Goal: Information Seeking & Learning: Learn about a topic

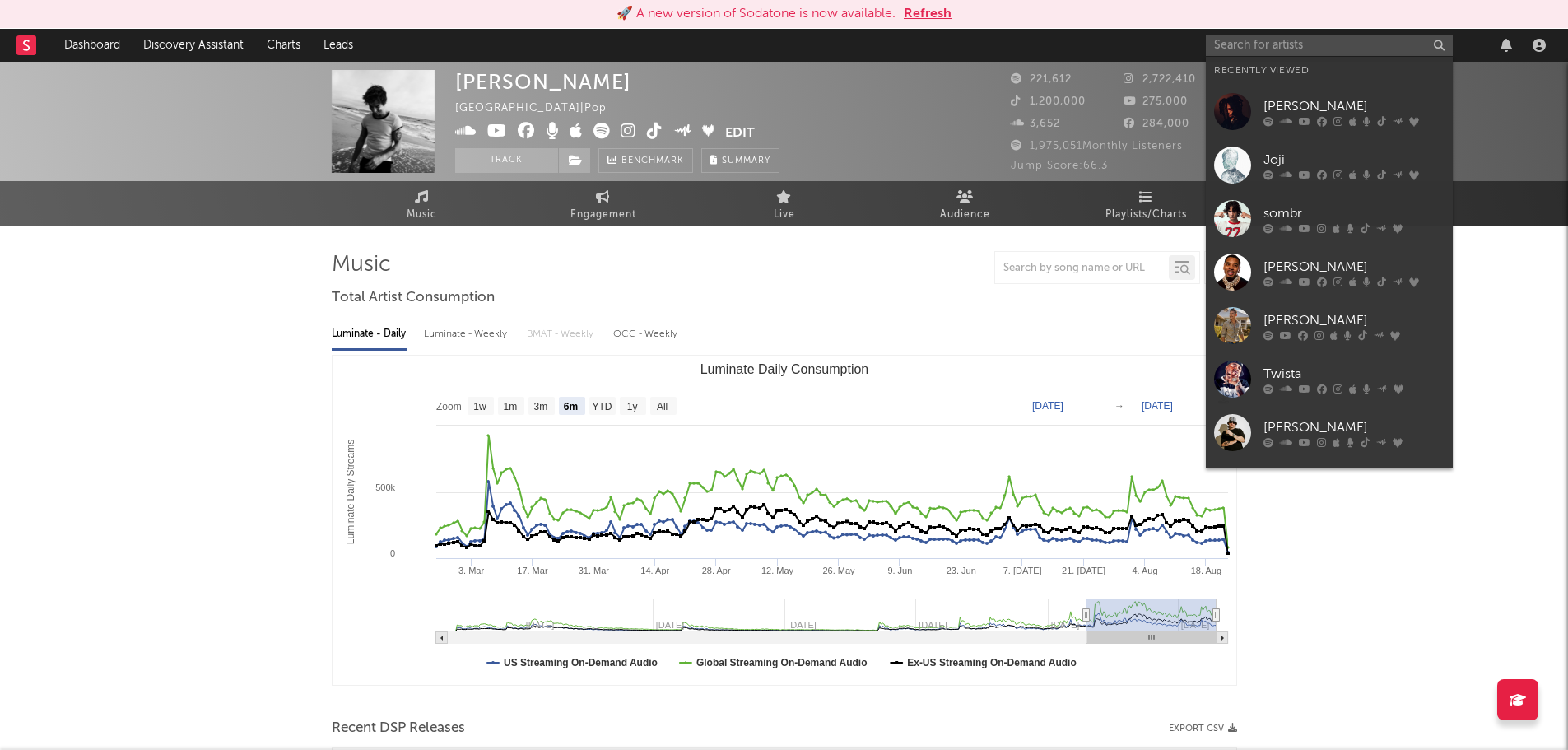
select select "6m"
select select "YTD"
select select "1w"
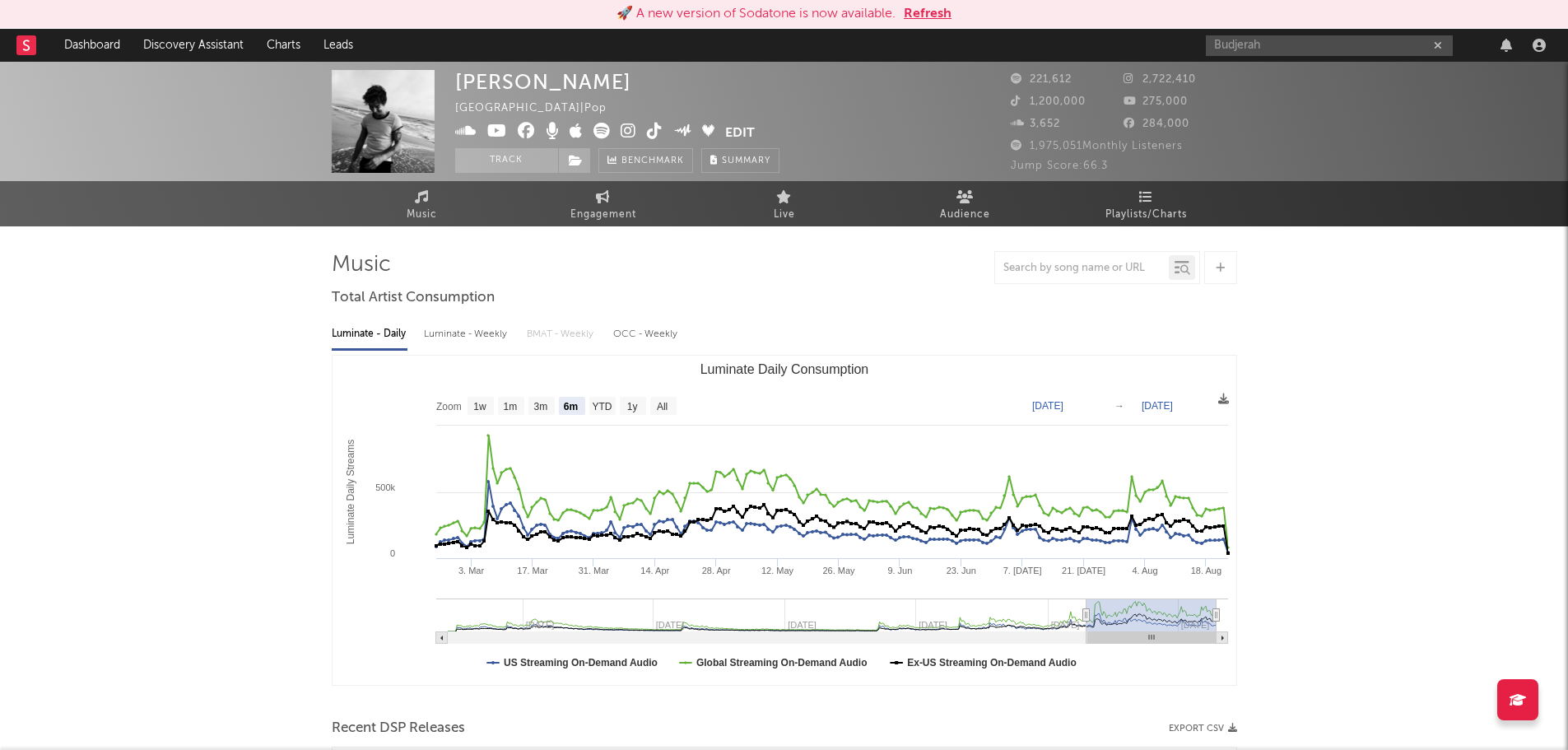
click at [1273, 42] on input "Budjerah" at bounding box center [1329, 46] width 247 height 21
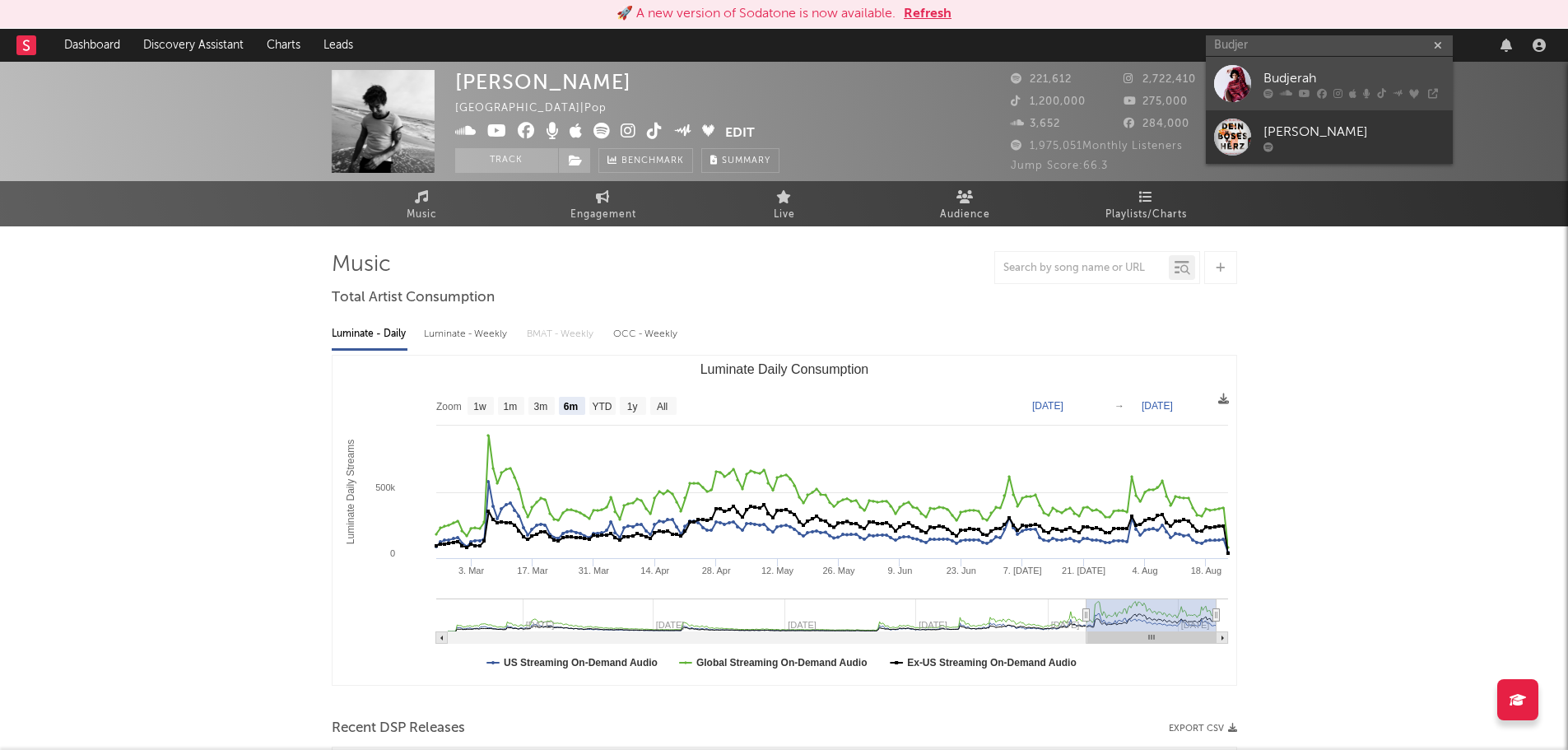
type input "Budjer"
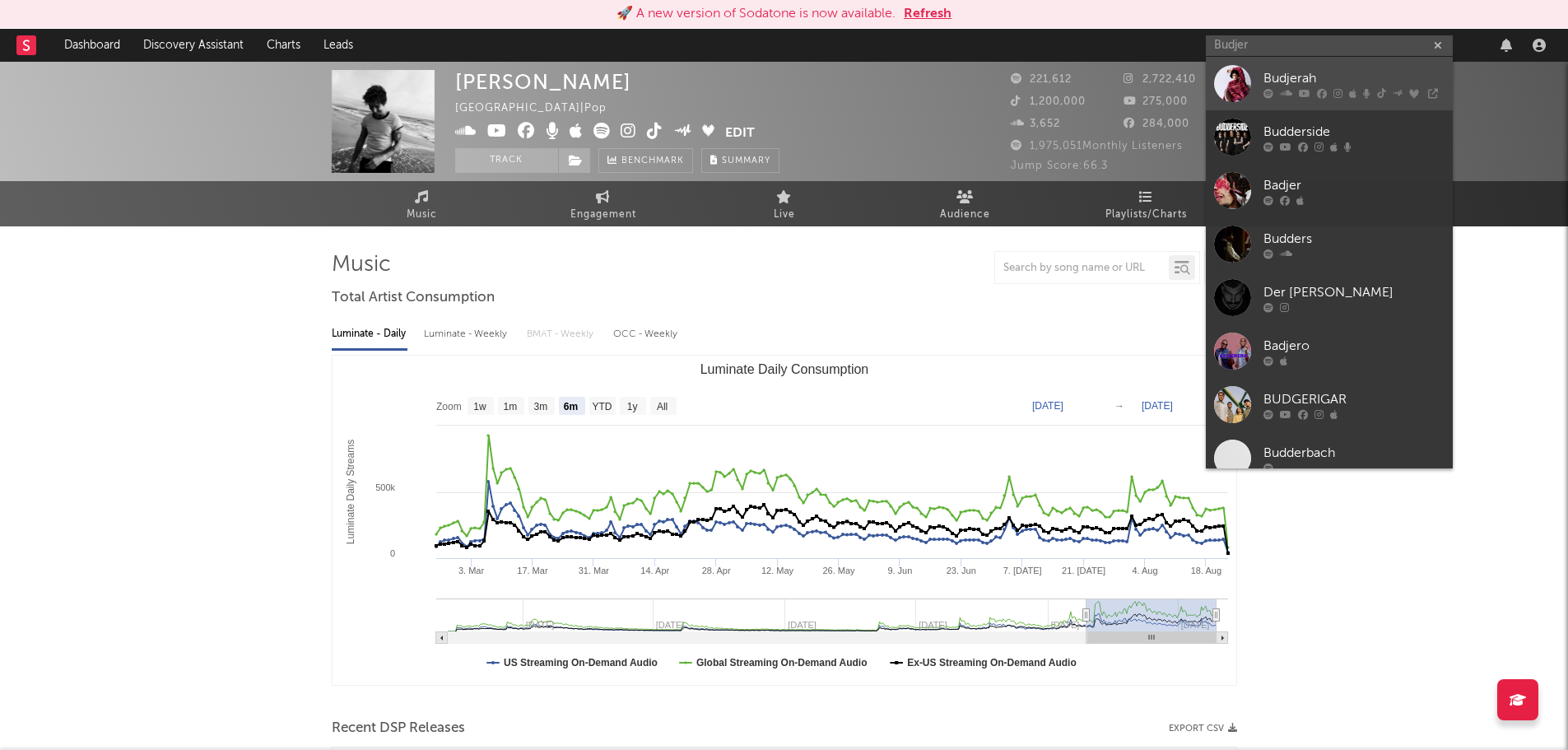
click at [1310, 78] on div "Budjerah" at bounding box center [1354, 78] width 181 height 20
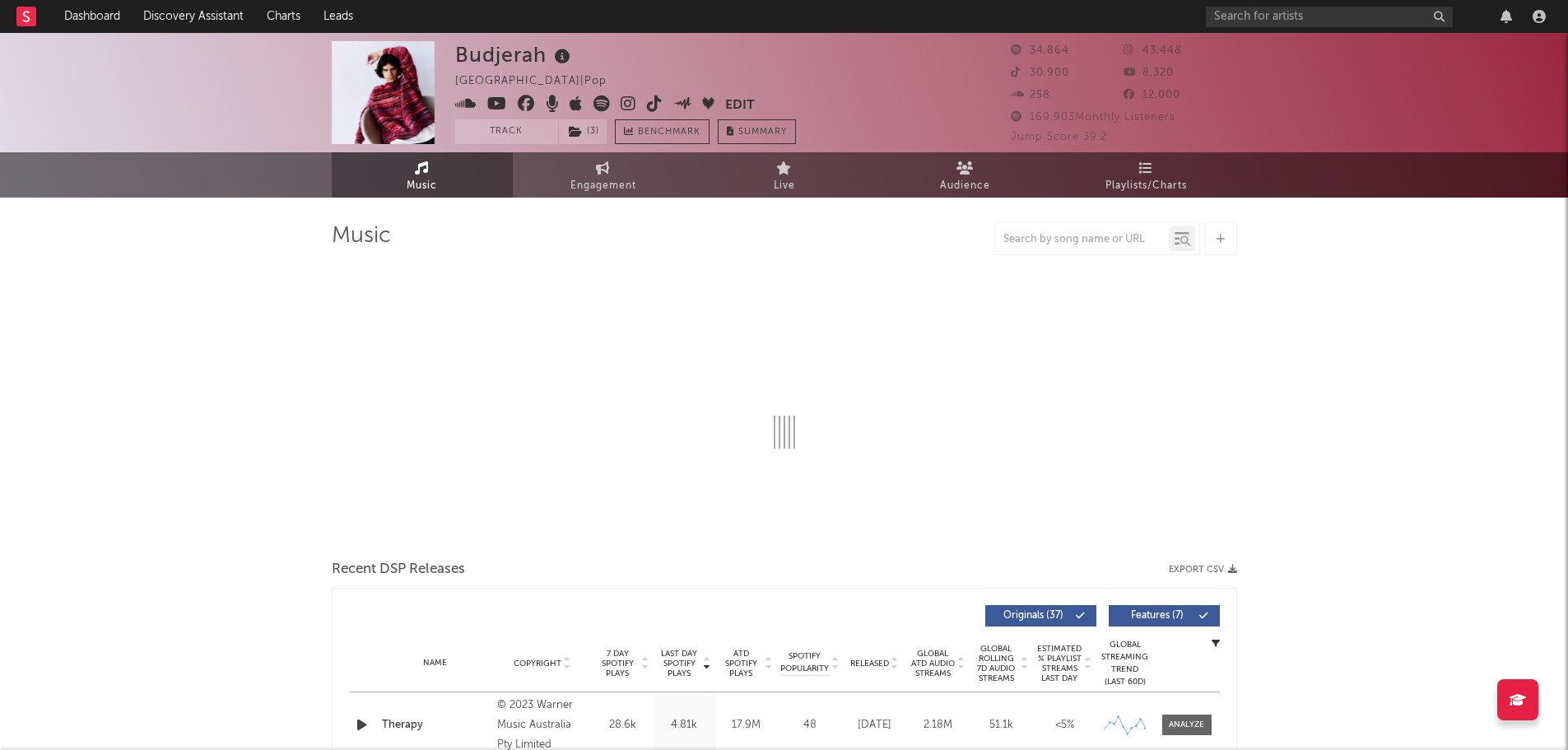
select select "6m"
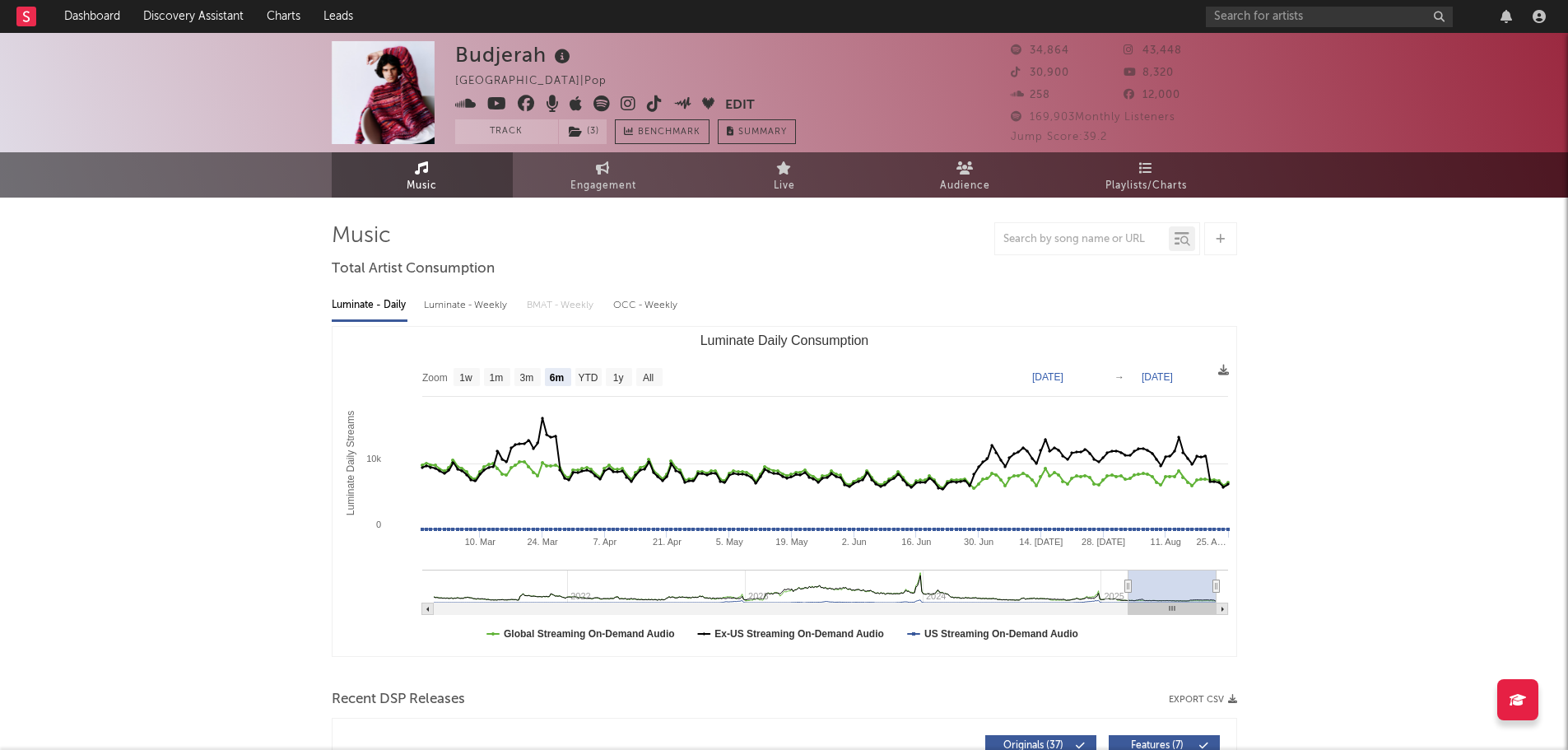
drag, startPoint x: 193, startPoint y: 341, endPoint x: 504, endPoint y: 181, distance: 349.7
